Goal: Find specific page/section: Find specific page/section

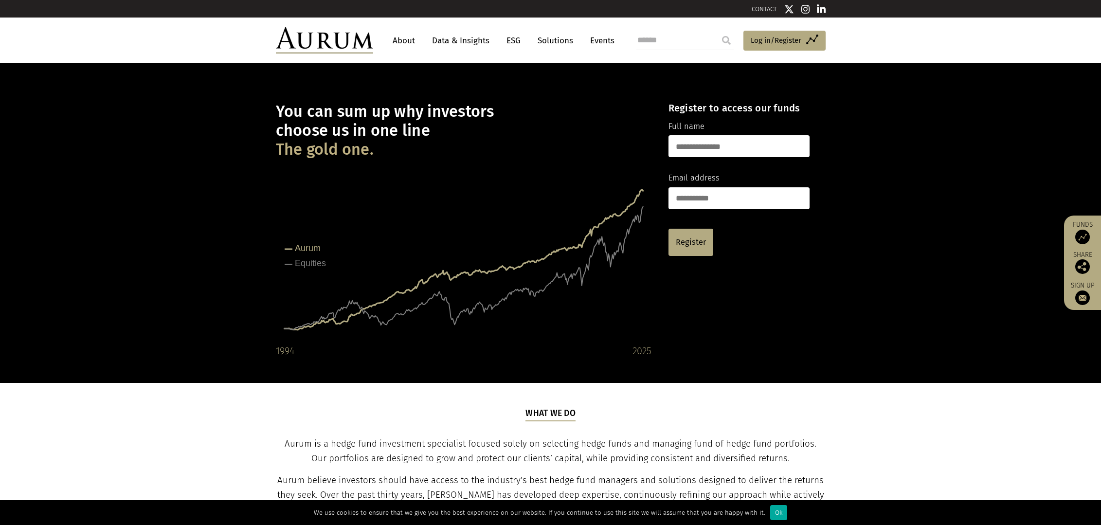
click at [400, 40] on link "About" at bounding box center [404, 41] width 32 height 18
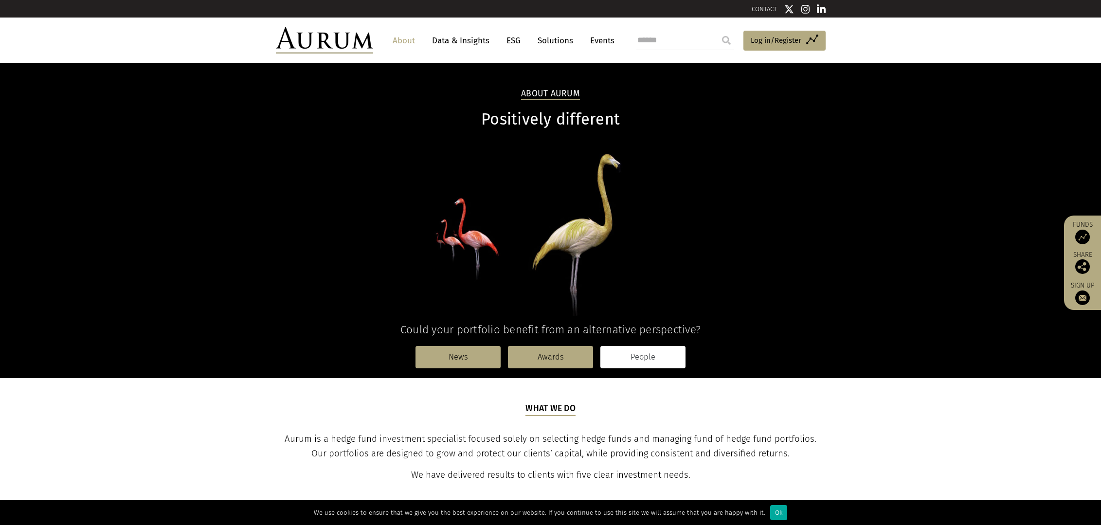
click at [634, 354] on link "People" at bounding box center [642, 357] width 85 height 22
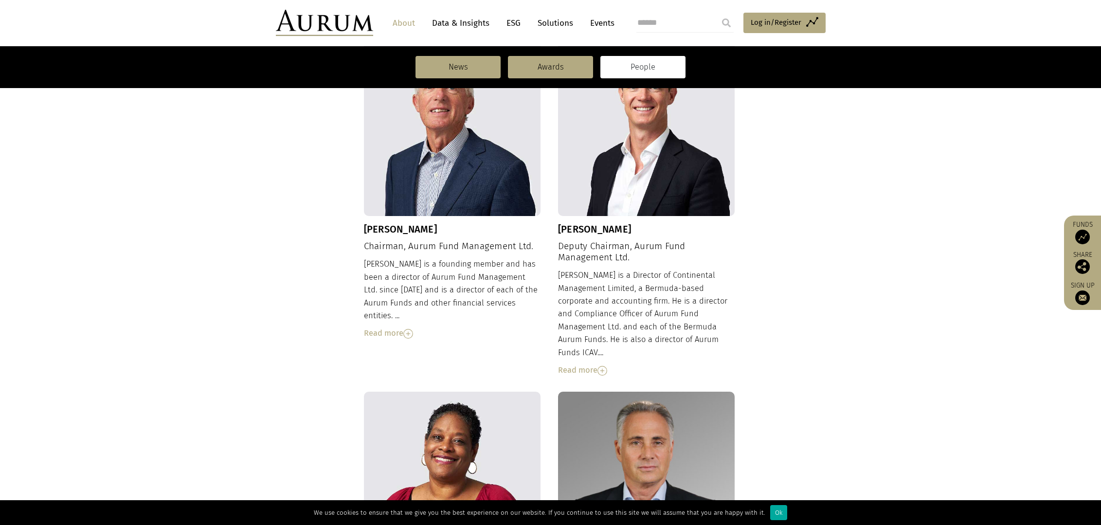
scroll to position [173, 0]
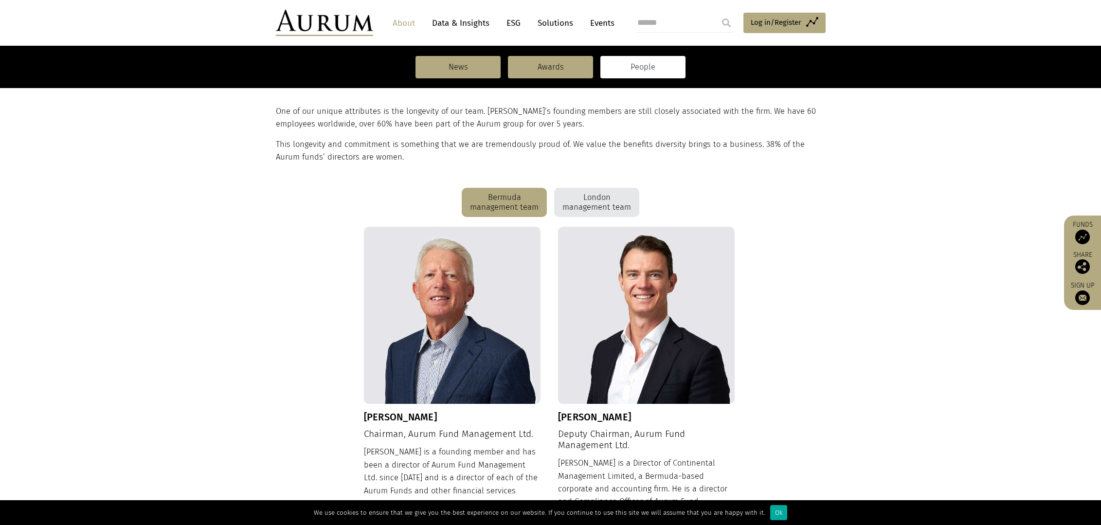
click at [595, 203] on div "London management team" at bounding box center [596, 202] width 85 height 29
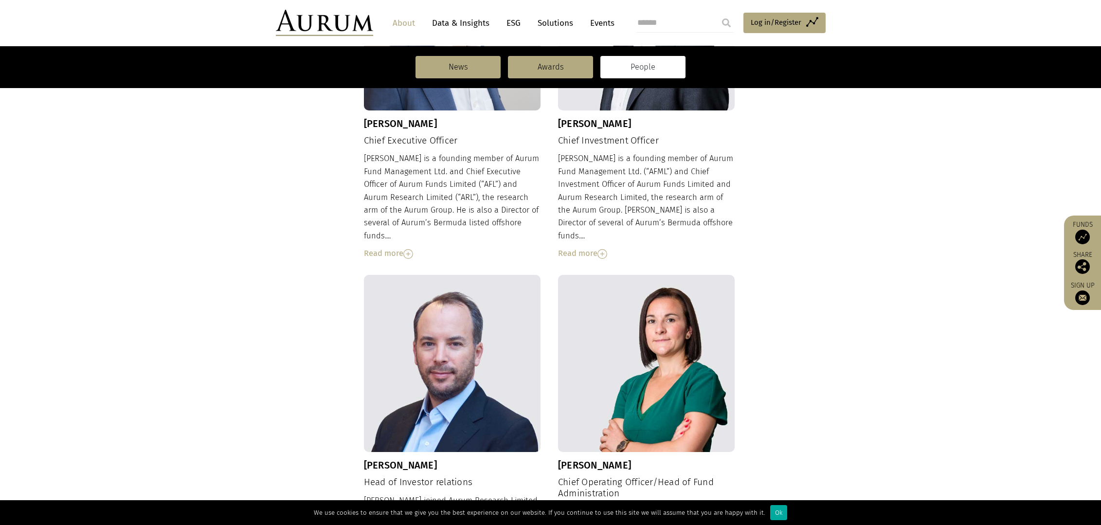
scroll to position [429, 0]
